Goal: Task Accomplishment & Management: Manage account settings

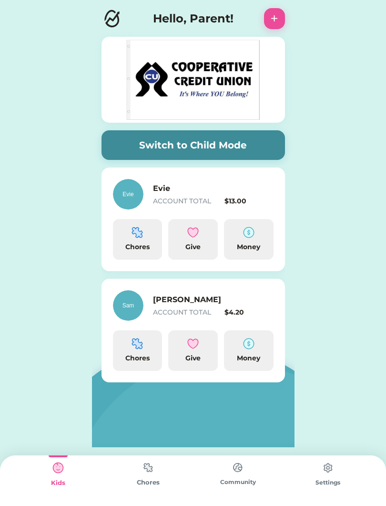
click at [181, 303] on h6 "[PERSON_NAME]" at bounding box center [200, 299] width 95 height 11
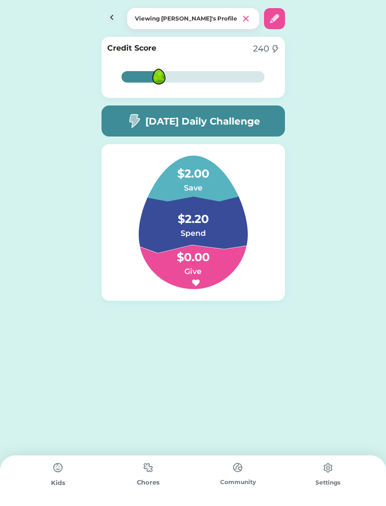
click at [44, 464] on div "Kids" at bounding box center [58, 480] width 90 height 51
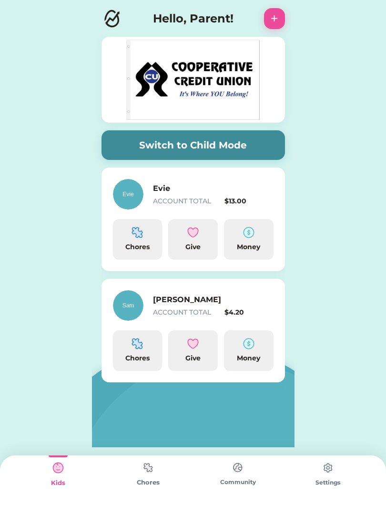
click at [155, 476] on img at bounding box center [148, 467] width 19 height 19
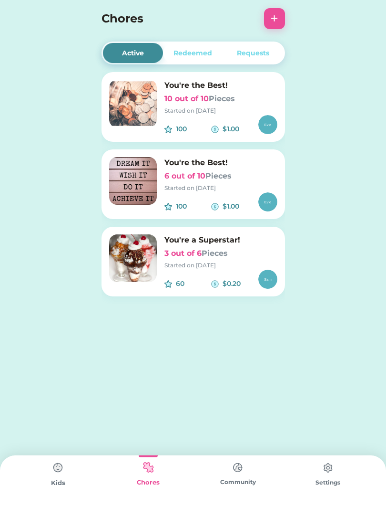
click at [45, 475] on div "Kids" at bounding box center [58, 480] width 90 height 51
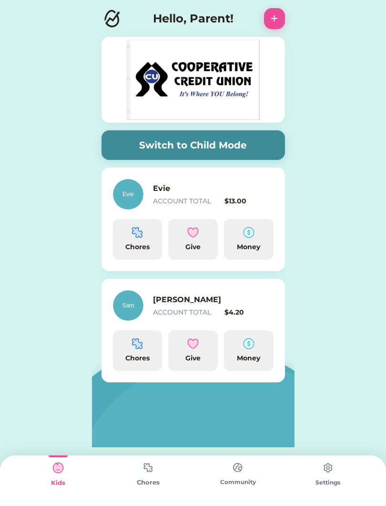
click at [182, 305] on h6 "Sam" at bounding box center [200, 299] width 95 height 11
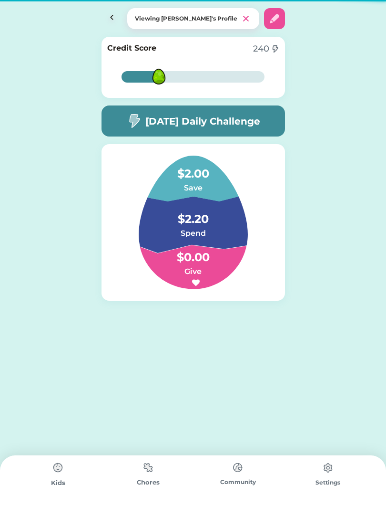
click at [181, 303] on div "28% 28% Credit Score 240 28% 28% Today’s Daily Challenge $2.00 Save $2.20 Spend…" at bounding box center [193, 198] width 203 height 338
click at [145, 473] on img at bounding box center [148, 467] width 19 height 19
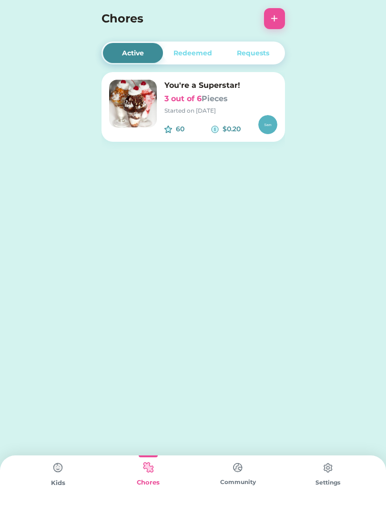
click at [115, 120] on img at bounding box center [133, 104] width 48 height 48
click at [119, 110] on img at bounding box center [133, 104] width 48 height 48
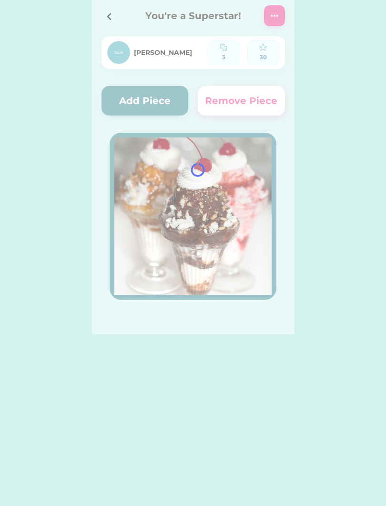
click at [116, 108] on div at bounding box center [193, 167] width 203 height 334
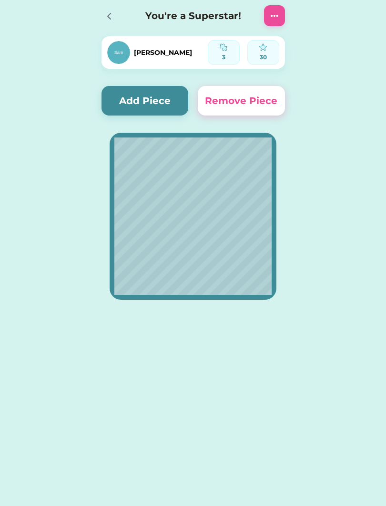
click at [240, 95] on button "Remove Piece" at bounding box center [241, 101] width 87 height 30
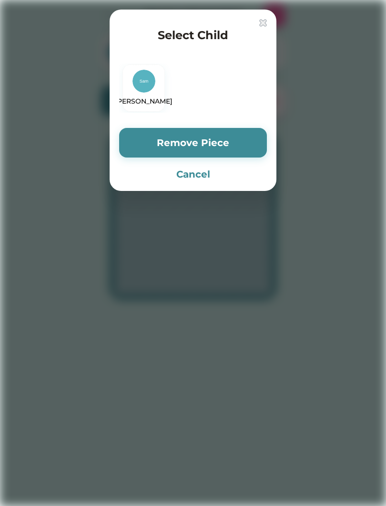
click at [224, 123] on div "Select Child Sam Remove Piece Cancel" at bounding box center [193, 100] width 167 height 181
click at [227, 132] on button "Remove Piece" at bounding box center [193, 143] width 148 height 30
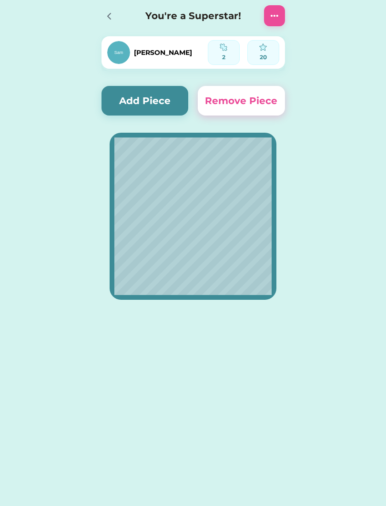
click at [221, 135] on div at bounding box center [193, 216] width 167 height 167
click at [162, 103] on button "Add Piece" at bounding box center [145, 101] width 87 height 30
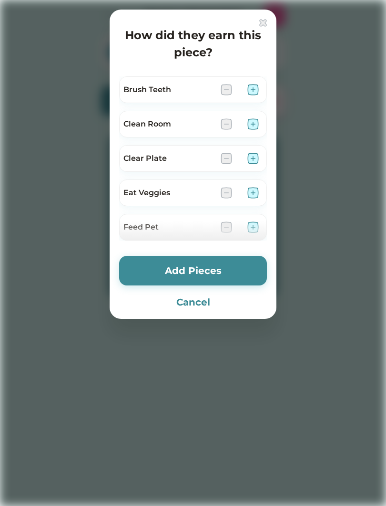
click at [250, 150] on div "Clear Plate" at bounding box center [193, 158] width 148 height 27
click at [253, 150] on div "Clear Plate" at bounding box center [193, 158] width 148 height 27
click at [251, 149] on div "Clear Plate" at bounding box center [193, 158] width 148 height 27
click at [221, 163] on img at bounding box center [226, 158] width 11 height 11
click at [229, 153] on img at bounding box center [226, 158] width 11 height 11
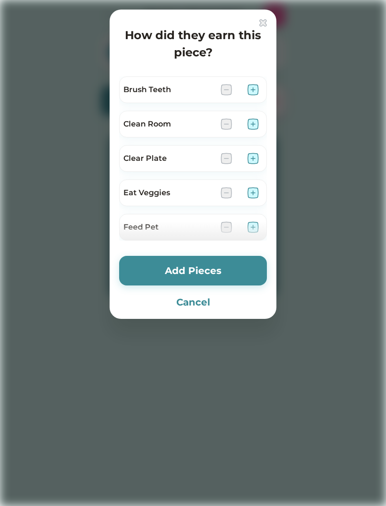
click at [230, 162] on img at bounding box center [226, 158] width 11 height 11
click at [225, 170] on div "Clear Plate" at bounding box center [193, 158] width 148 height 27
click at [226, 277] on button "Add Pieces" at bounding box center [193, 271] width 148 height 30
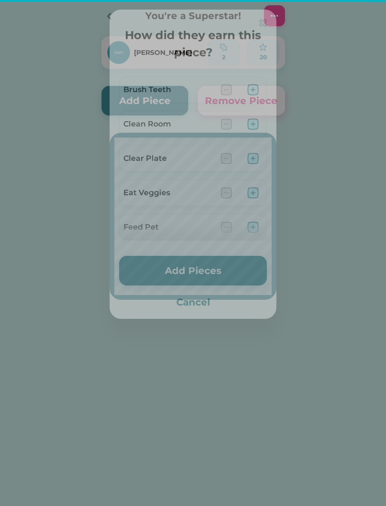
click at [236, 272] on button "Add Pieces" at bounding box center [193, 271] width 148 height 30
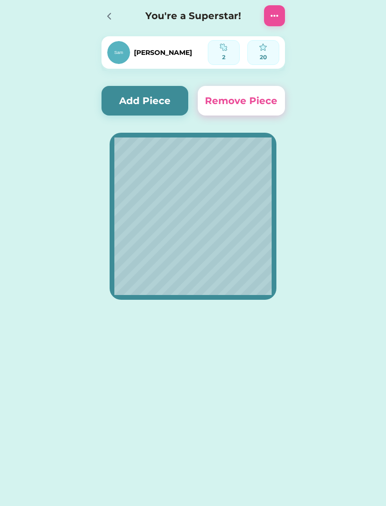
click at [249, 309] on div at bounding box center [193, 308] width 203 height 51
click at [102, 19] on div at bounding box center [109, 16] width 14 height 14
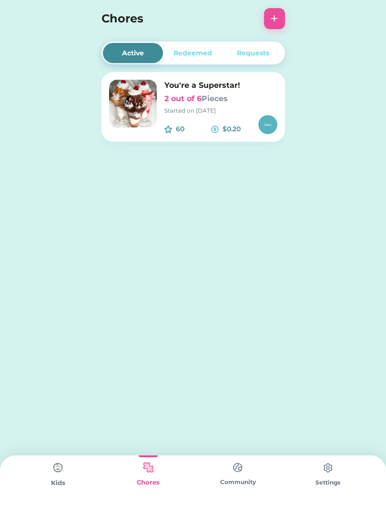
click at [268, 24] on button "+" at bounding box center [274, 18] width 21 height 21
click at [281, 21] on button "+" at bounding box center [274, 18] width 21 height 21
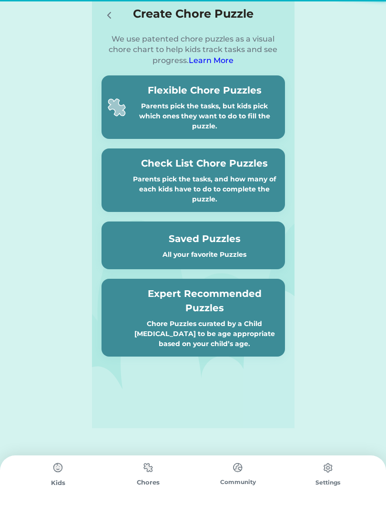
click at [273, 23] on div "Create Chore Puzzle" at bounding box center [194, 14] width 184 height 19
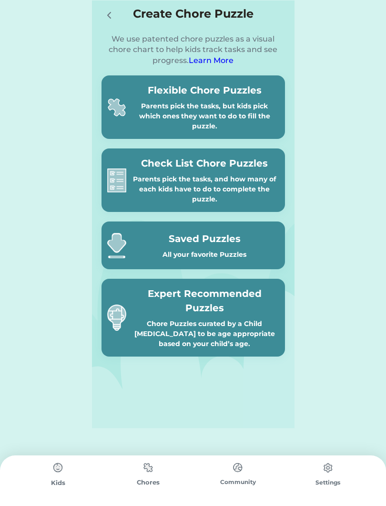
click at [162, 322] on div "Chore Puzzles curated by a Child Psychologist to be age appropriate based on yo…" at bounding box center [204, 334] width 149 height 30
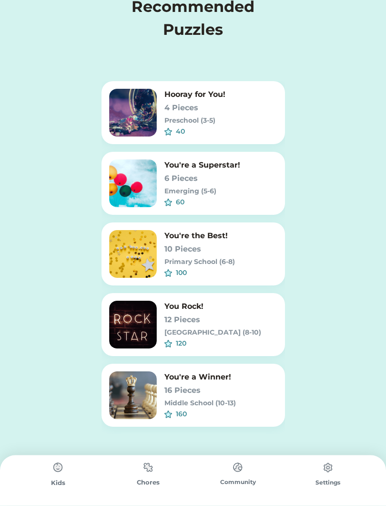
scroll to position [39, 0]
click at [205, 393] on h6 "16 Pieces" at bounding box center [221, 390] width 113 height 11
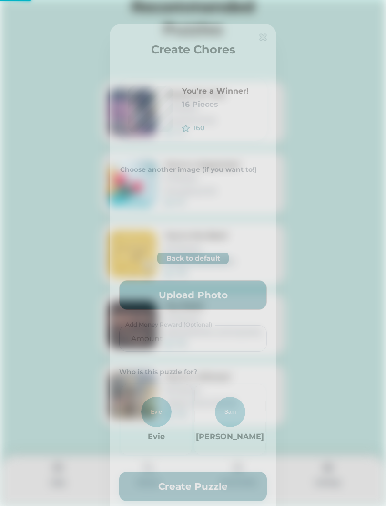
type input "0.2857"
click at [222, 393] on div "[PERSON_NAME]" at bounding box center [231, 420] width 72 height 72
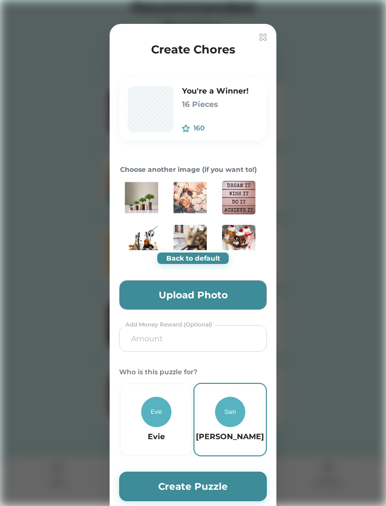
click at [265, 34] on img at bounding box center [264, 37] width 8 height 8
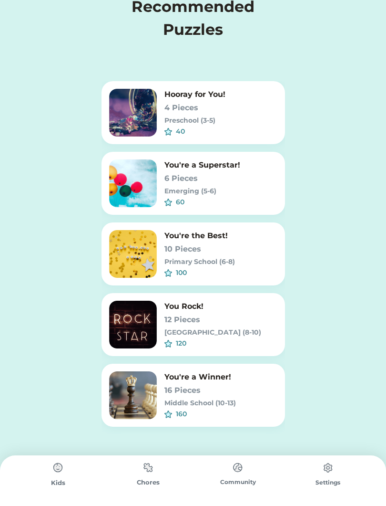
click at [146, 476] on img at bounding box center [148, 467] width 19 height 19
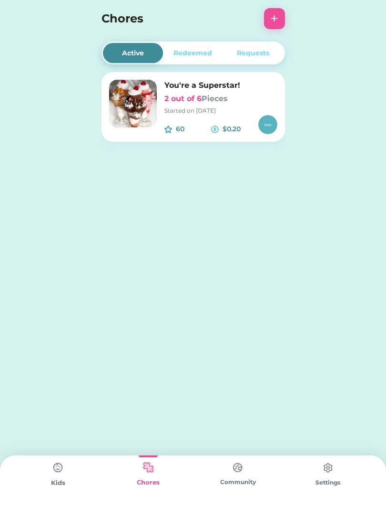
click at [191, 50] on div "Redeemed" at bounding box center [193, 53] width 39 height 10
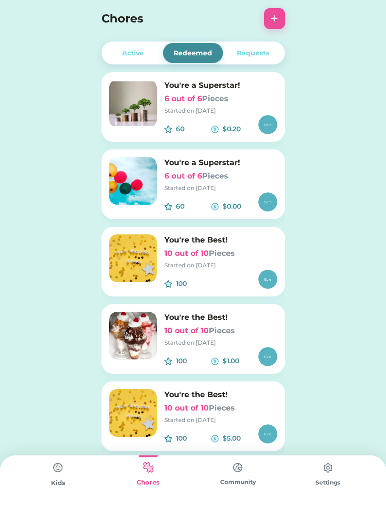
click at [233, 107] on div "Started on 8/15/25" at bounding box center [221, 110] width 113 height 9
click at [236, 119] on div "60 $0.20" at bounding box center [221, 124] width 113 height 19
click at [225, 101] on font "Pieces" at bounding box center [215, 98] width 26 height 9
click at [134, 164] on img at bounding box center [133, 181] width 48 height 48
click at [129, 189] on img at bounding box center [133, 181] width 48 height 48
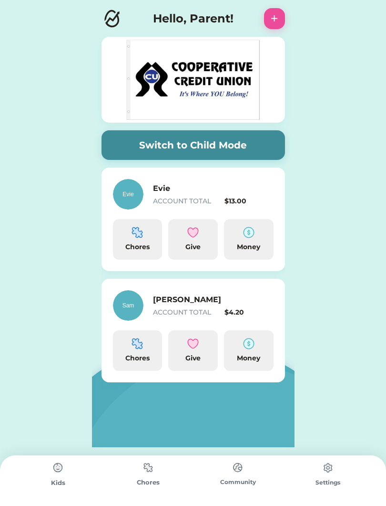
click at [191, 358] on div "Give" at bounding box center [193, 358] width 42 height 10
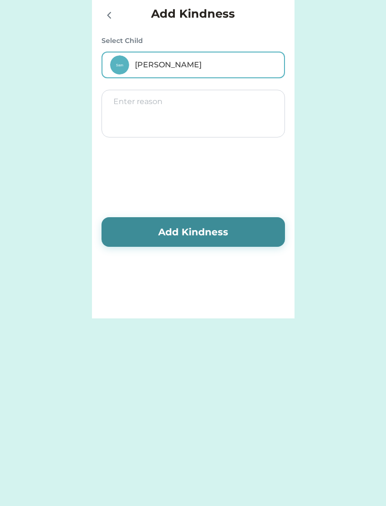
click at [203, 367] on div "Add Kindness Select Child Sam Add Kindness Switch to Child Mode Evie ACCOUNT TO…" at bounding box center [193, 253] width 386 height 506
click at [169, 120] on textarea at bounding box center [194, 114] width 184 height 48
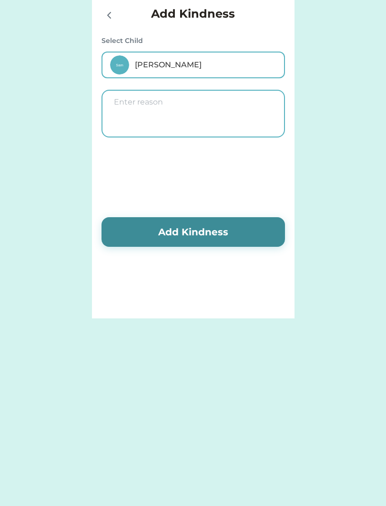
click at [211, 226] on button "Add Kindness" at bounding box center [194, 232] width 184 height 30
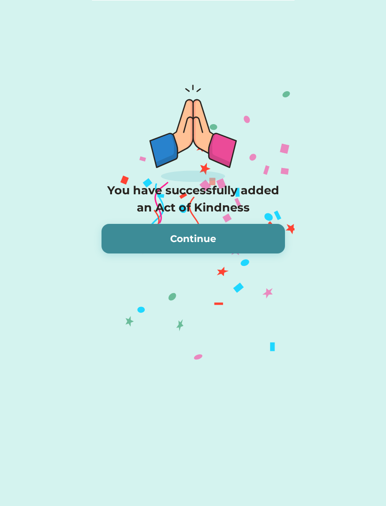
click at [204, 218] on div "You have successfully added an Act of Kindness Continue" at bounding box center [194, 218] width 184 height 72
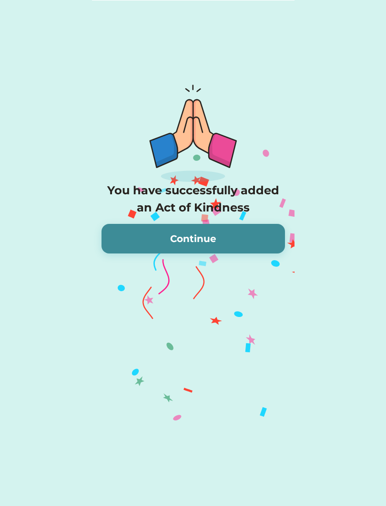
click at [197, 231] on button "Continue" at bounding box center [194, 239] width 184 height 30
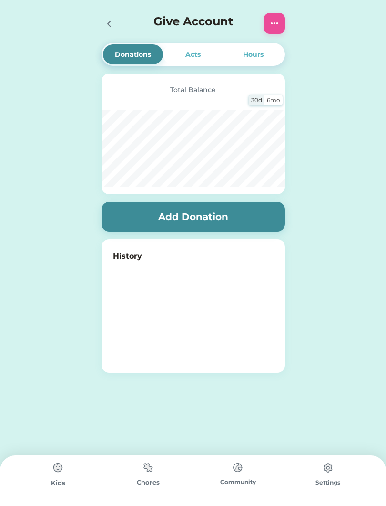
click at [203, 230] on button "Add Donation" at bounding box center [194, 217] width 184 height 30
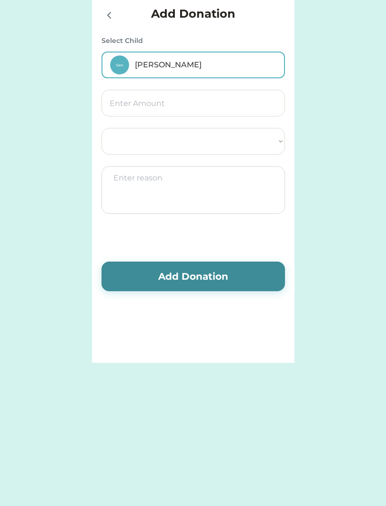
select select ""1348695171700984260__LOOKUP__1755111621694x810982019339514800""
click at [229, 277] on button "Add Donation" at bounding box center [194, 276] width 184 height 30
click at [238, 283] on button "Add Donation" at bounding box center [194, 276] width 184 height 30
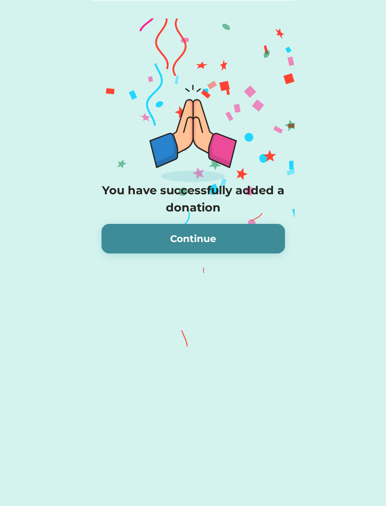
click at [228, 239] on button "Continue" at bounding box center [194, 239] width 184 height 30
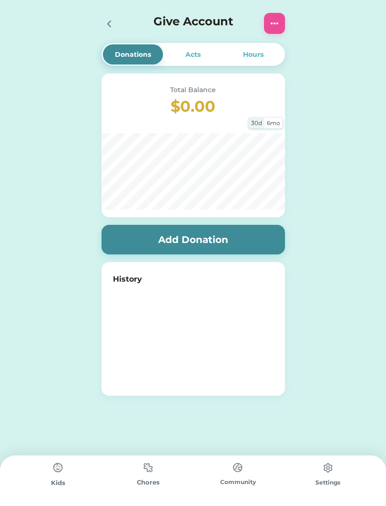
click at [230, 239] on button "Add Donation" at bounding box center [194, 240] width 184 height 30
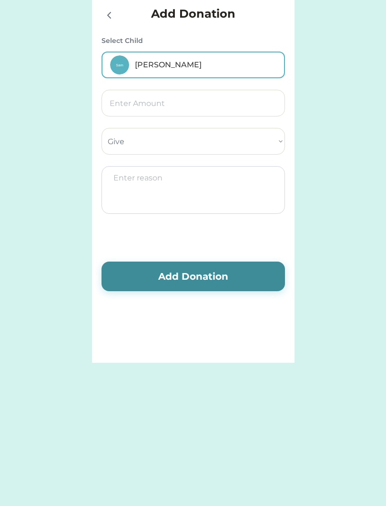
click at [233, 259] on div "Add Donation Select Child Sam Select Account Give Add Donation" at bounding box center [193, 181] width 203 height 362
click at [235, 291] on button "Add Donation" at bounding box center [194, 276] width 184 height 30
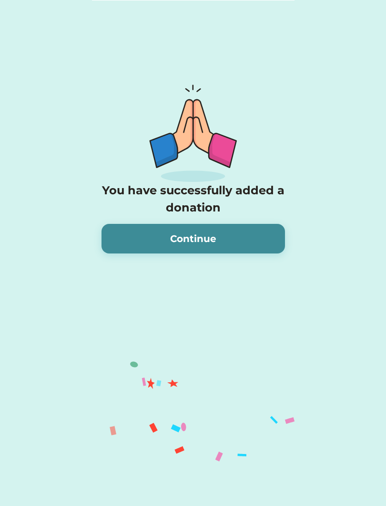
click at [194, 137] on img at bounding box center [193, 132] width 88 height 101
click at [196, 138] on img at bounding box center [193, 132] width 88 height 101
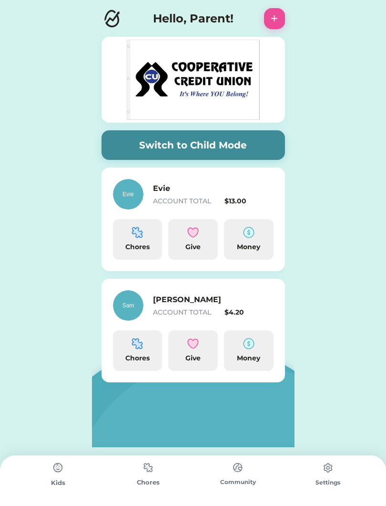
click at [200, 300] on h6 "[PERSON_NAME]" at bounding box center [200, 299] width 95 height 11
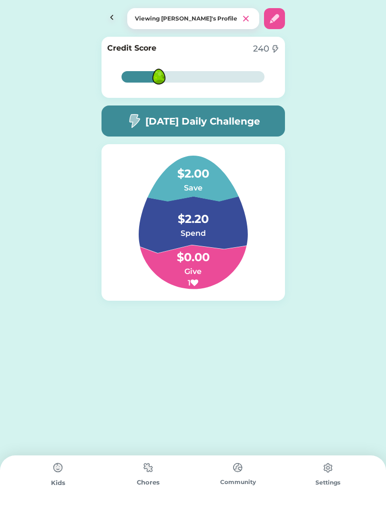
click at [157, 469] on img at bounding box center [148, 467] width 19 height 19
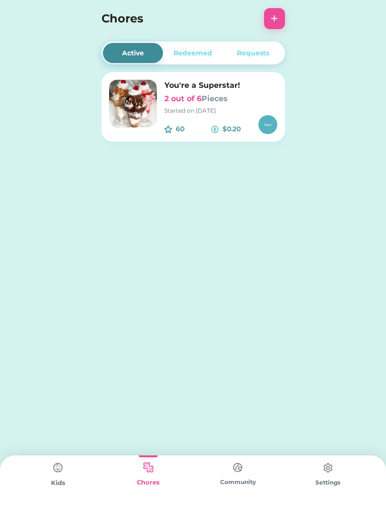
click at [207, 91] on div "You're a Superstar! 2 out of 6 Pieces Started on 8/16/25" at bounding box center [221, 97] width 113 height 35
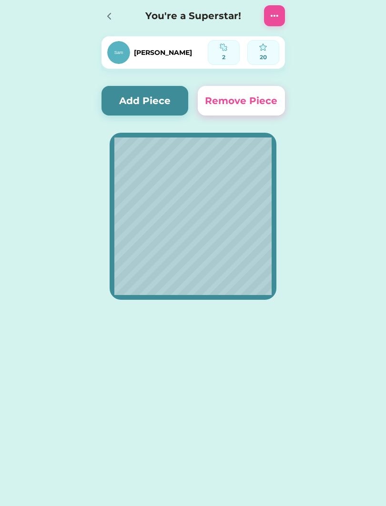
click at [140, 100] on button "Add Piece" at bounding box center [145, 101] width 87 height 30
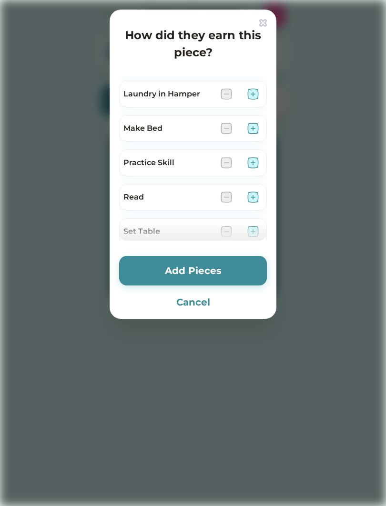
scroll to position [275, 0]
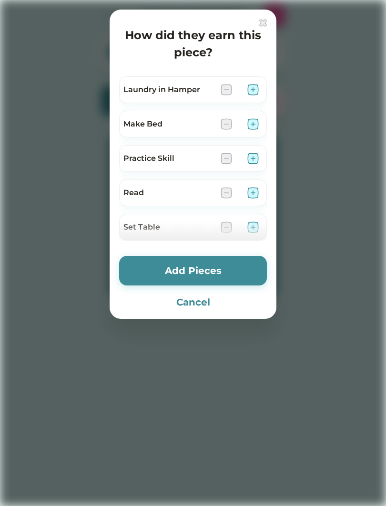
click at [195, 308] on button "Cancel" at bounding box center [193, 302] width 148 height 14
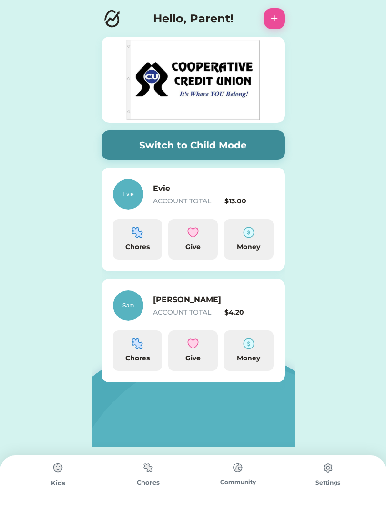
click at [52, 476] on img at bounding box center [58, 467] width 19 height 19
click at [262, 145] on button "Switch to Child Mode" at bounding box center [194, 145] width 184 height 30
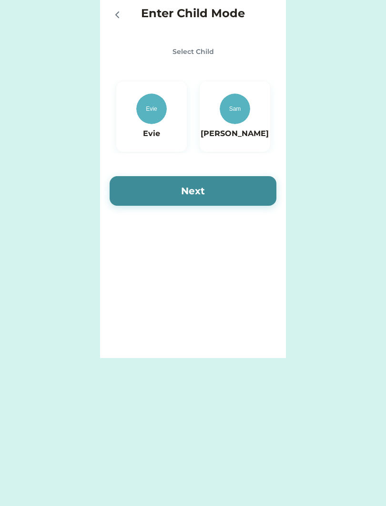
click at [163, 115] on img at bounding box center [151, 109] width 31 height 31
click at [146, 190] on button "Next" at bounding box center [193, 191] width 167 height 30
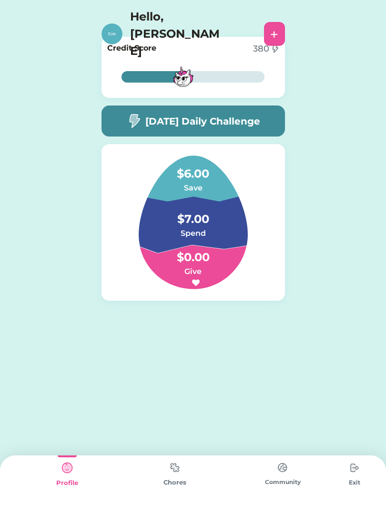
click at [142, 191] on img at bounding box center [193, 223] width 155 height 134
click at [260, 322] on div "45% 45% Credit Score 380 45% 45% [DATE] Daily Challenge $6.00 Save $7.00 Spend …" at bounding box center [193, 198] width 203 height 338
click at [242, 300] on div "$6.00 Save $7.00 Spend $0.00 Give" at bounding box center [194, 222] width 184 height 156
click at [251, 283] on img at bounding box center [193, 223] width 155 height 134
click at [259, 271] on img at bounding box center [193, 223] width 155 height 134
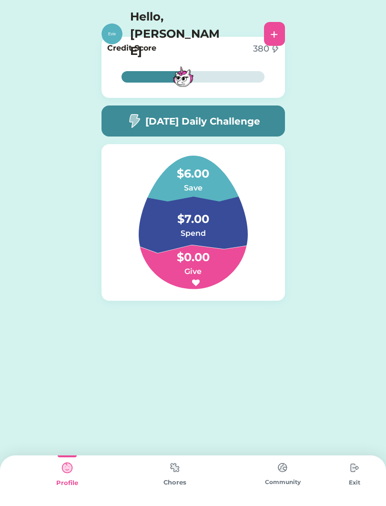
click at [179, 476] on img at bounding box center [175, 467] width 19 height 19
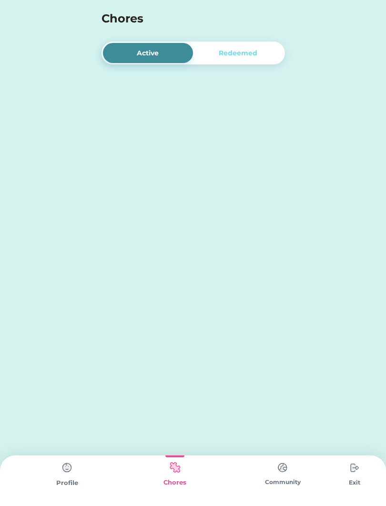
click at [182, 470] on img at bounding box center [175, 467] width 19 height 19
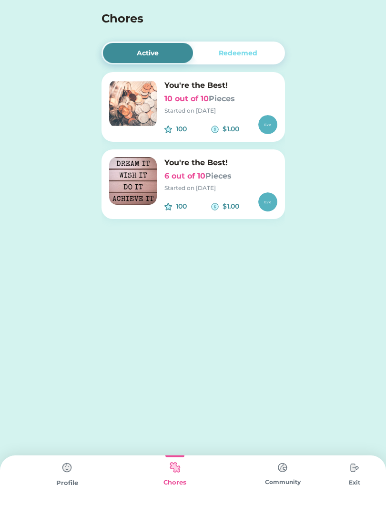
click at [208, 188] on div "Started on [DATE]" at bounding box center [221, 188] width 113 height 9
click at [220, 189] on div "Started on [DATE]" at bounding box center [221, 188] width 113 height 9
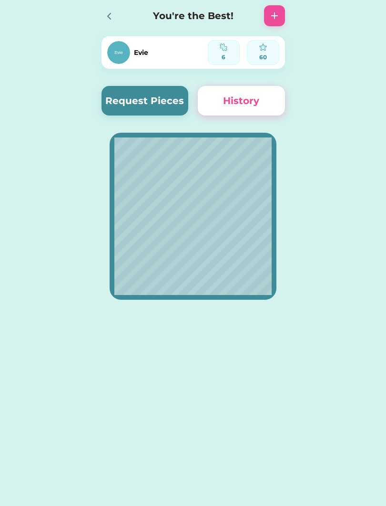
click at [135, 79] on div "Evie 6 60 Request Pieces History" at bounding box center [193, 164] width 203 height 328
click at [130, 106] on button "Request Pieces" at bounding box center [145, 101] width 87 height 30
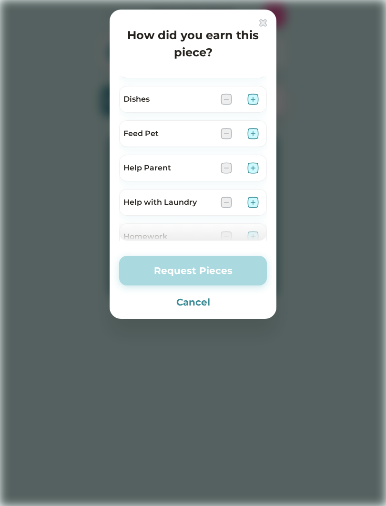
scroll to position [99, 0]
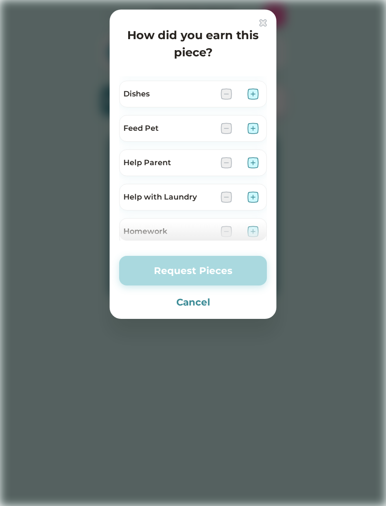
click at [258, 163] on img at bounding box center [253, 162] width 11 height 11
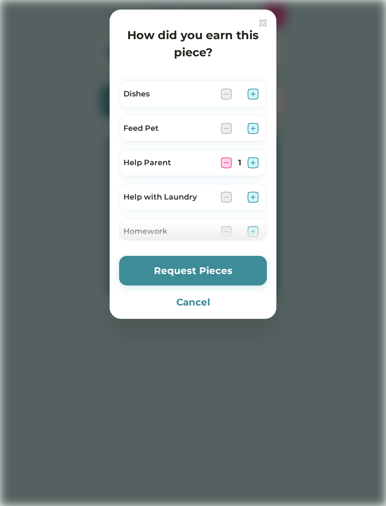
click at [237, 271] on button "Request Pieces" at bounding box center [193, 271] width 148 height 30
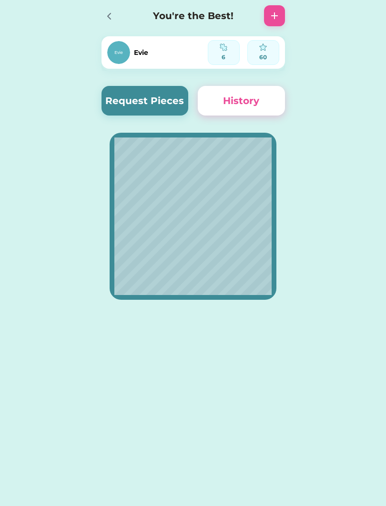
click at [107, 25] on div at bounding box center [112, 15] width 21 height 21
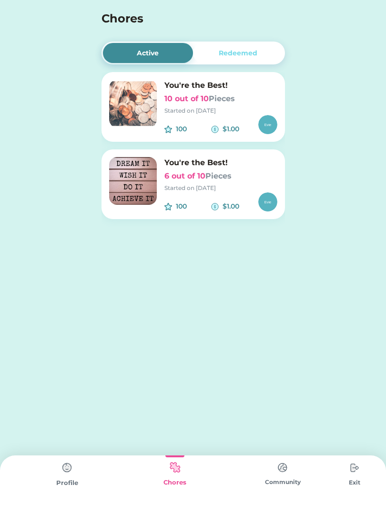
click at [251, 55] on div "Redeemed" at bounding box center [238, 53] width 39 height 10
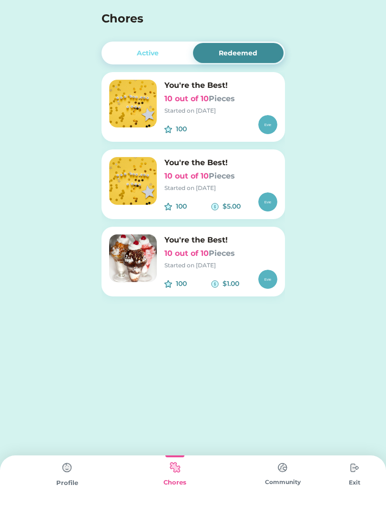
click at [253, 48] on div "Redeemed" at bounding box center [238, 53] width 39 height 10
click at [238, 267] on div "Started on [DATE]" at bounding box center [221, 265] width 113 height 9
click at [140, 57] on div "Active" at bounding box center [148, 53] width 22 height 10
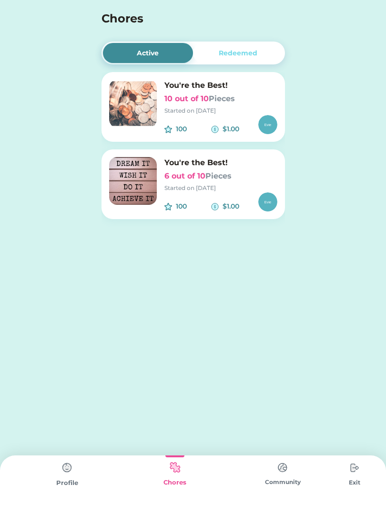
click at [246, 97] on h6 "10 out of 10 Pieces" at bounding box center [221, 98] width 113 height 11
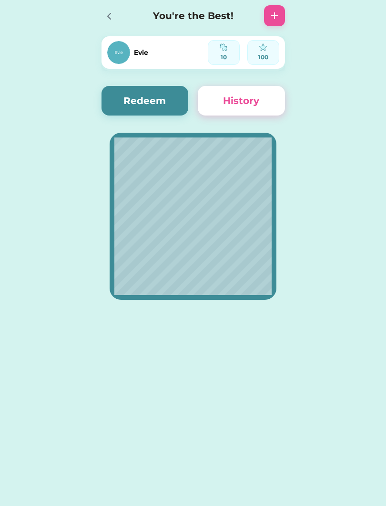
click at [127, 96] on button "Redeem" at bounding box center [145, 101] width 87 height 30
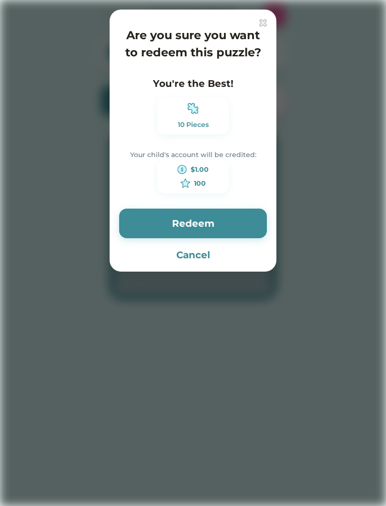
click at [226, 219] on button "Redeem" at bounding box center [193, 223] width 148 height 30
